Goal: Task Accomplishment & Management: Use online tool/utility

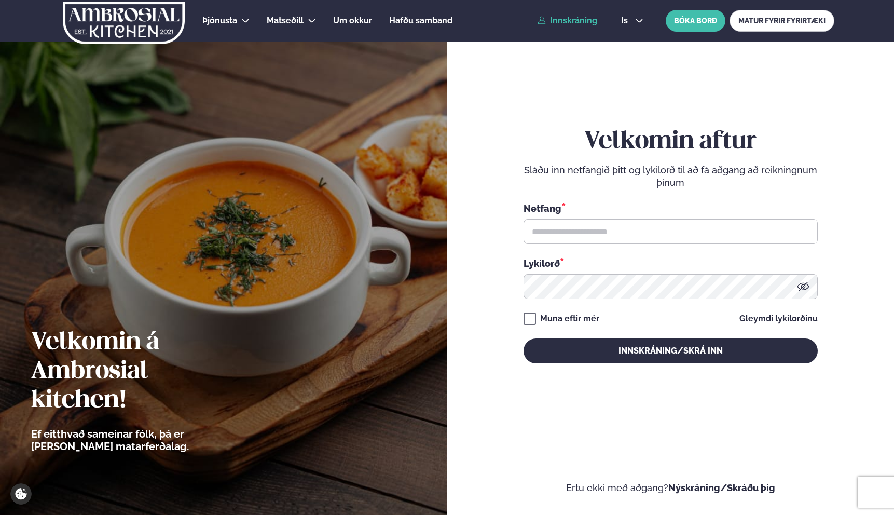
click at [640, 249] on div "Netfang * Lykilorð *" at bounding box center [671, 250] width 294 height 98
click at [643, 237] on input "text" at bounding box center [671, 231] width 294 height 25
type input "**********"
click at [551, 331] on div "**********" at bounding box center [671, 245] width 294 height 236
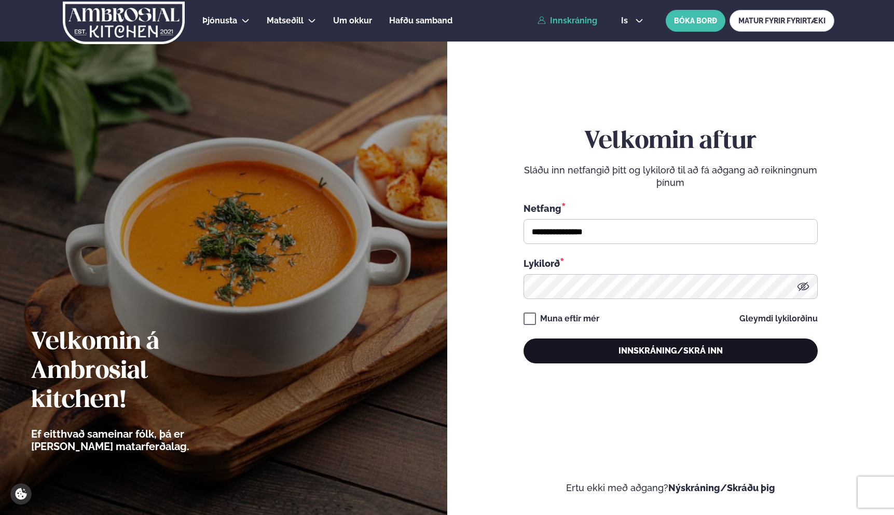
click at [582, 353] on button "Innskráning/Skrá inn" at bounding box center [671, 350] width 294 height 25
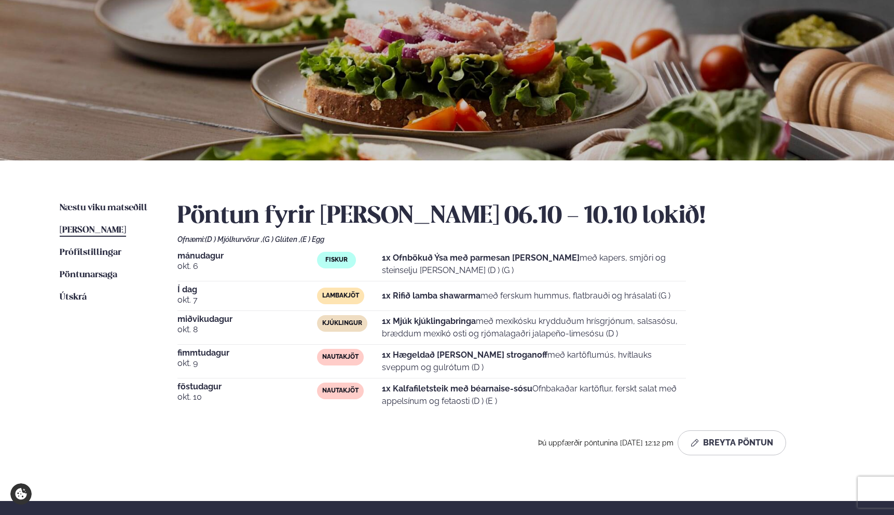
scroll to position [75, 0]
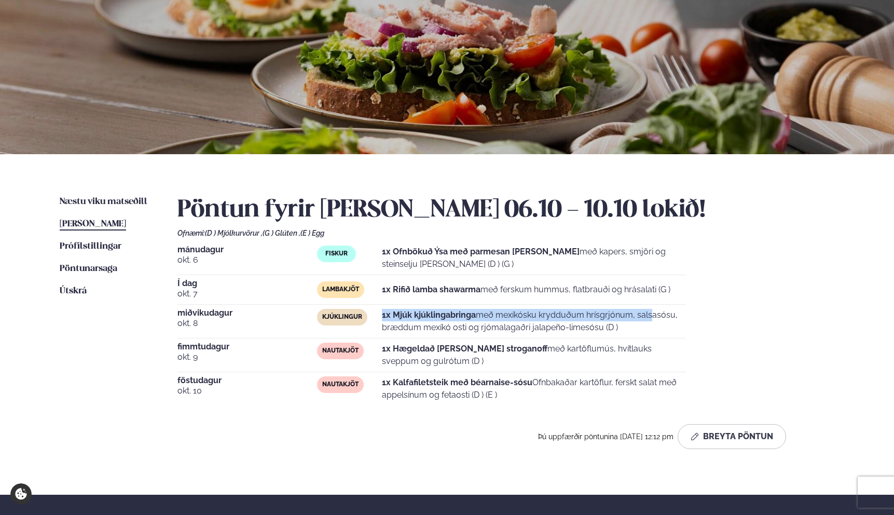
drag, startPoint x: 383, startPoint y: 312, endPoint x: 601, endPoint y: 318, distance: 218.1
click at [601, 318] on p "1x Mjúk kjúklingabringa með mexíkósku krydduðum hrísgrjónum, salsasósu, bræddum…" at bounding box center [534, 321] width 304 height 25
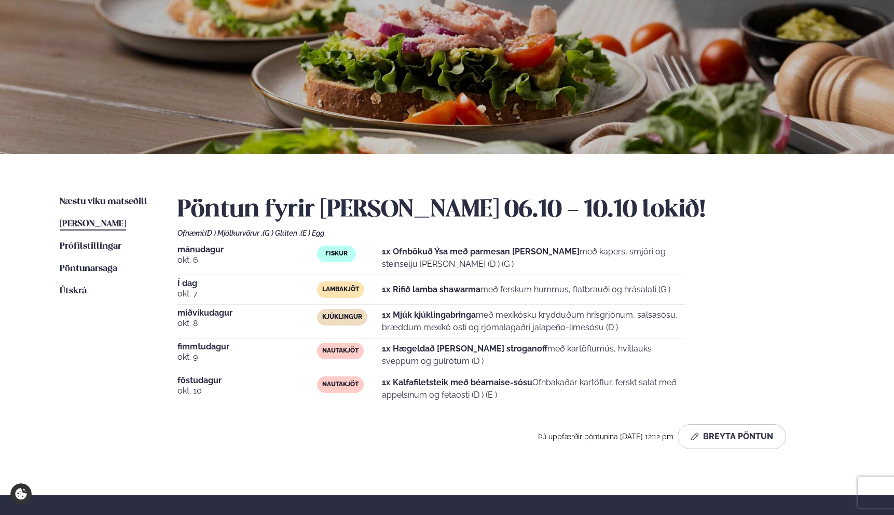
click at [653, 321] on p "1x Mjúk kjúklingabringa með mexíkósku krydduðum hrísgrjónum, salsasósu, bræddum…" at bounding box center [534, 321] width 304 height 25
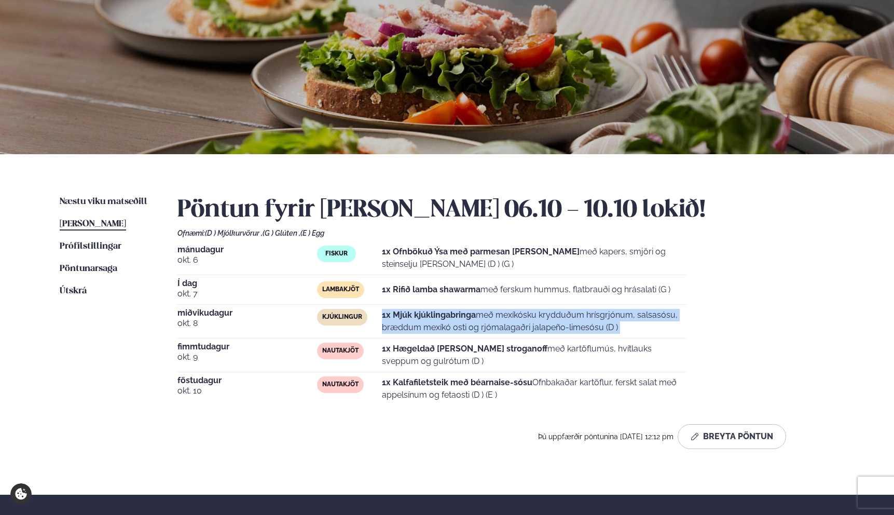
click at [653, 321] on p "1x Mjúk kjúklingabringa með mexíkósku krydduðum hrísgrjónum, salsasósu, bræddum…" at bounding box center [534, 321] width 304 height 25
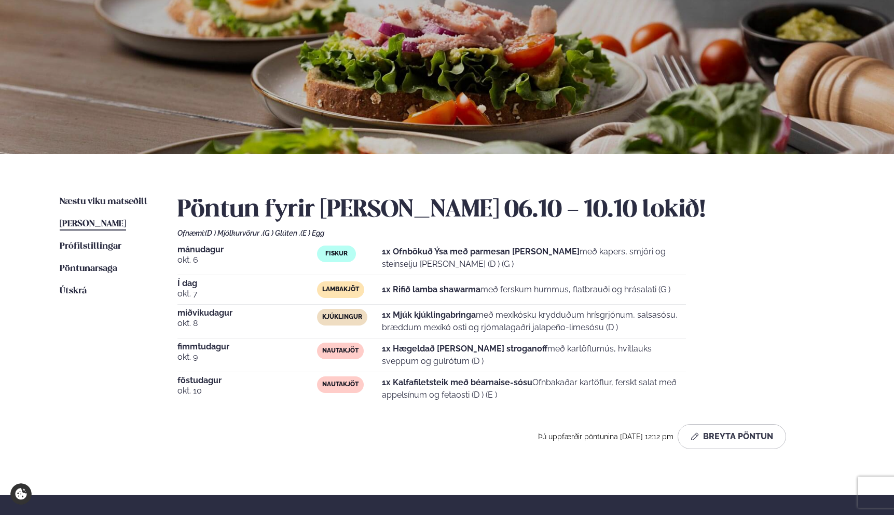
click at [634, 331] on p "1x Mjúk kjúklingabringa með mexíkósku krydduðum hrísgrjónum, salsasósu, bræddum…" at bounding box center [534, 321] width 304 height 25
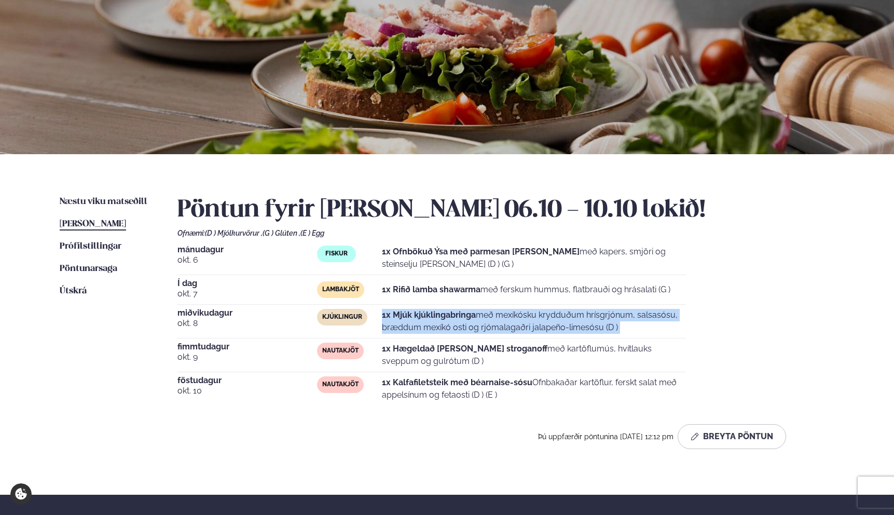
drag, startPoint x: 634, startPoint y: 331, endPoint x: 634, endPoint y: 307, distance: 24.4
click at [634, 307] on div "[DATE] Fiskur 1x Ofnbökuð Ýsa með parmesan [PERSON_NAME] með kapers, smjöri og …" at bounding box center [505, 325] width 657 height 160
